Goal: Task Accomplishment & Management: Use online tool/utility

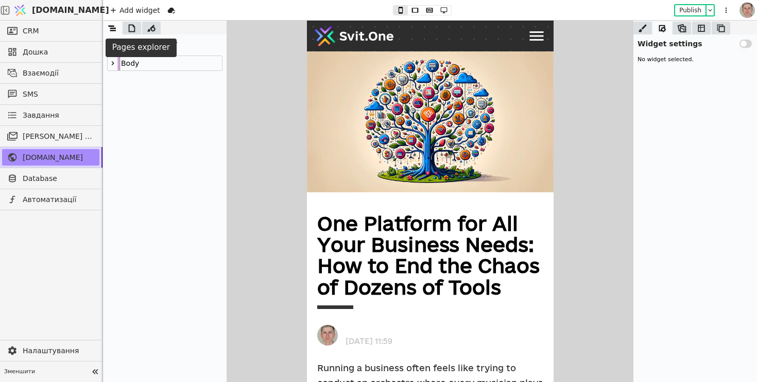
click at [132, 29] on icon at bounding box center [132, 28] width 10 height 10
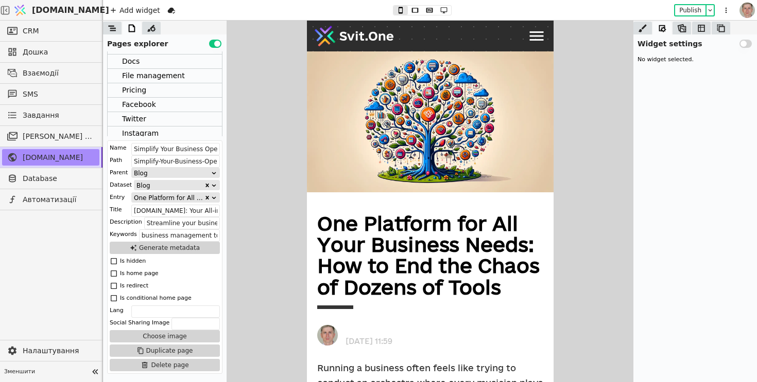
scroll to position [313, 0]
click at [143, 92] on div "Pricing" at bounding box center [134, 92] width 24 height 14
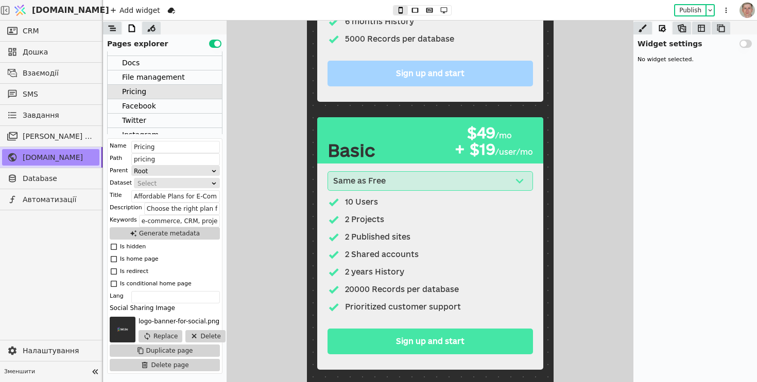
scroll to position [509, 0]
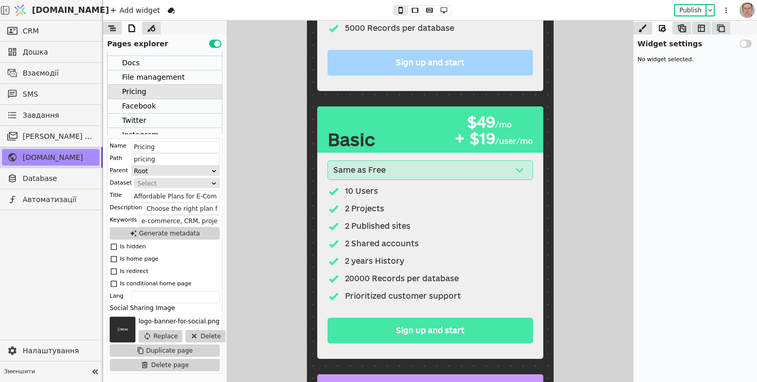
click at [490, 143] on div "+ $19" at bounding box center [471, 139] width 46 height 16
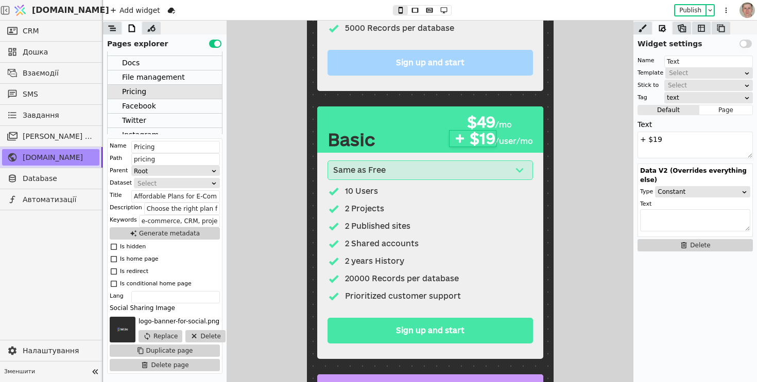
click at [485, 141] on div "+ $19" at bounding box center [471, 139] width 46 height 16
click at [654, 140] on textarea "+ $19" at bounding box center [694, 145] width 115 height 27
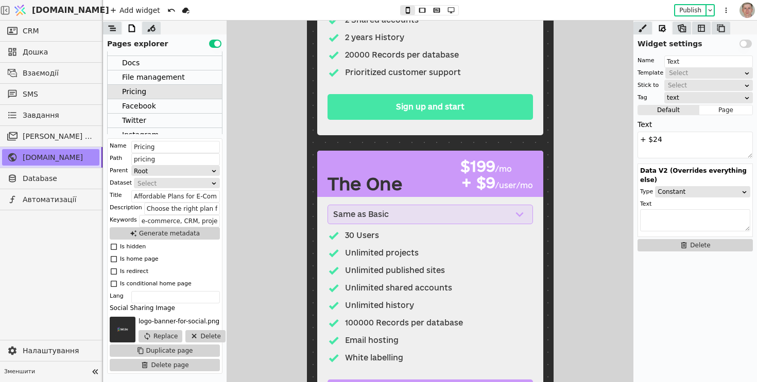
type textarea "+ $24"
click at [487, 185] on div "+ $9" at bounding box center [471, 183] width 46 height 16
click at [652, 136] on textarea "+ $9" at bounding box center [694, 145] width 115 height 27
type textarea "+ $19"
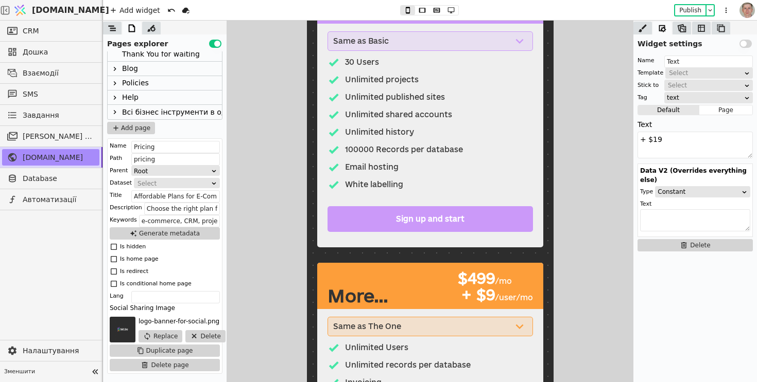
click at [115, 110] on icon at bounding box center [115, 112] width 8 height 8
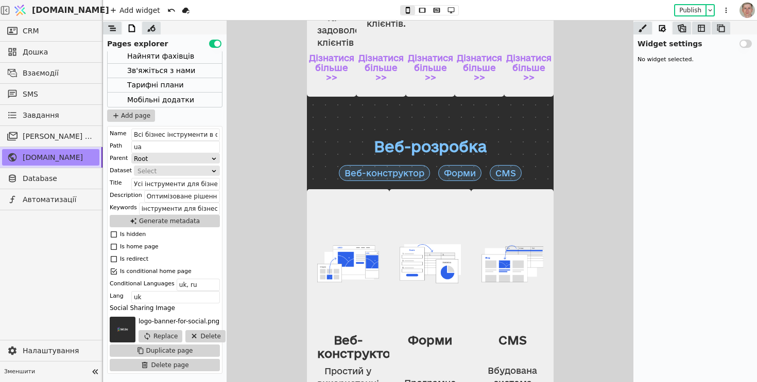
click at [177, 84] on div "Тарифні плани" at bounding box center [155, 85] width 57 height 14
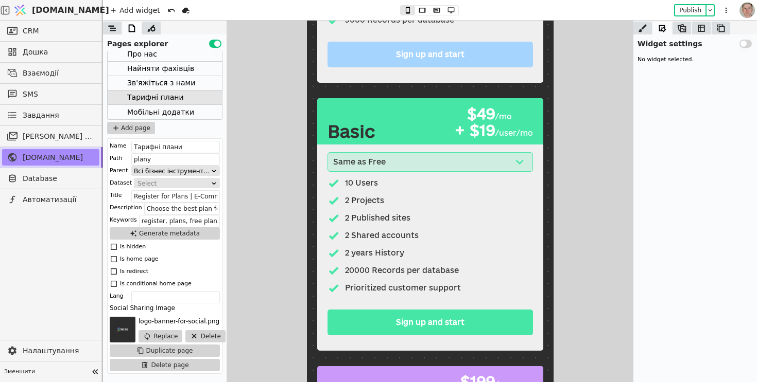
click at [487, 132] on div "+ $19" at bounding box center [471, 131] width 46 height 16
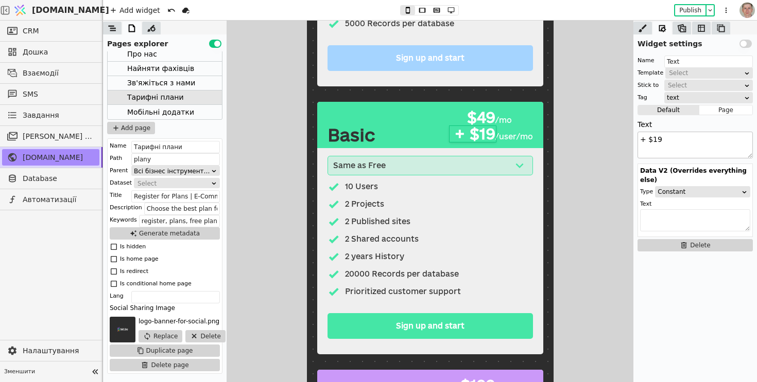
click at [670, 139] on textarea "+ $19" at bounding box center [694, 145] width 115 height 27
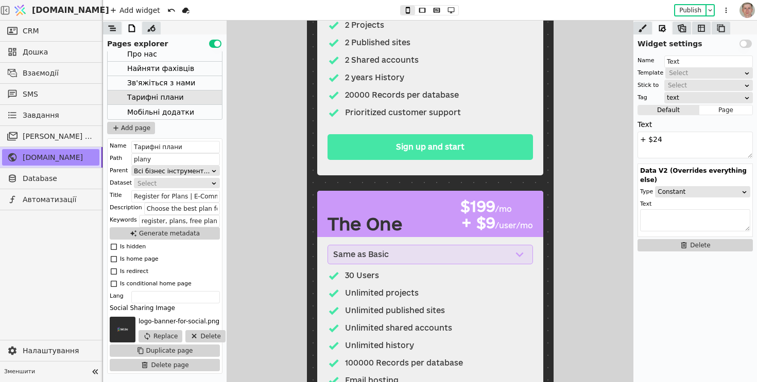
type textarea "+ $24"
drag, startPoint x: 490, startPoint y: 224, endPoint x: 914, endPoint y: 229, distance: 424.7
click at [490, 224] on div "+ $9" at bounding box center [471, 223] width 46 height 16
click at [652, 138] on textarea "+ $9" at bounding box center [694, 145] width 115 height 27
type textarea "+ $19"
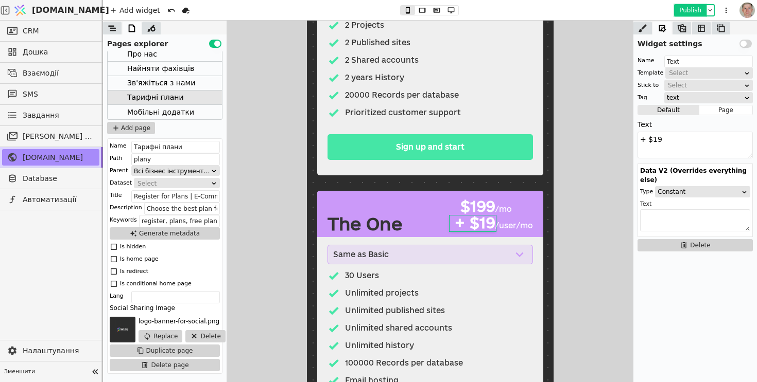
click at [689, 10] on button "Publish" at bounding box center [690, 10] width 30 height 10
